Goal: Navigation & Orientation: Go to known website

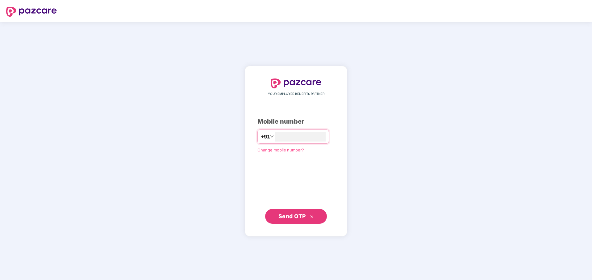
type input "**********"
click at [308, 215] on span "Send OTP" at bounding box center [297, 216] width 36 height 9
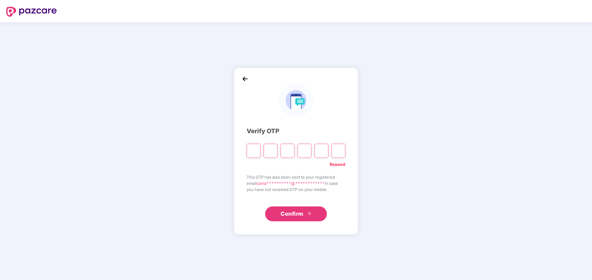
type input "*"
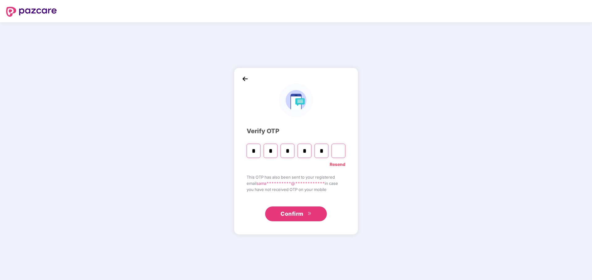
type input "*"
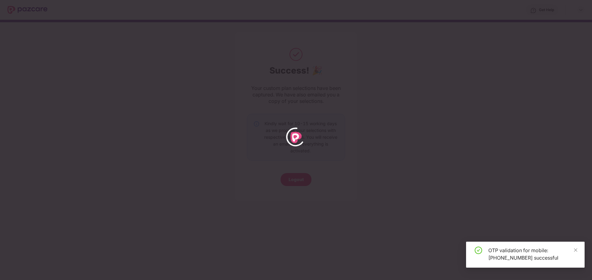
click at [579, 249] on div "OTP validation for mobile: [PHONE_NUMBER] successful" at bounding box center [525, 255] width 119 height 26
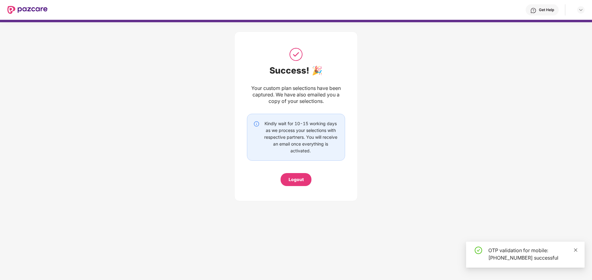
click at [576, 250] on icon "close" at bounding box center [576, 249] width 3 height 3
click at [48, 11] on div "Get Help" at bounding box center [316, 10] width 537 height 20
